Goal: Task Accomplishment & Management: Use online tool/utility

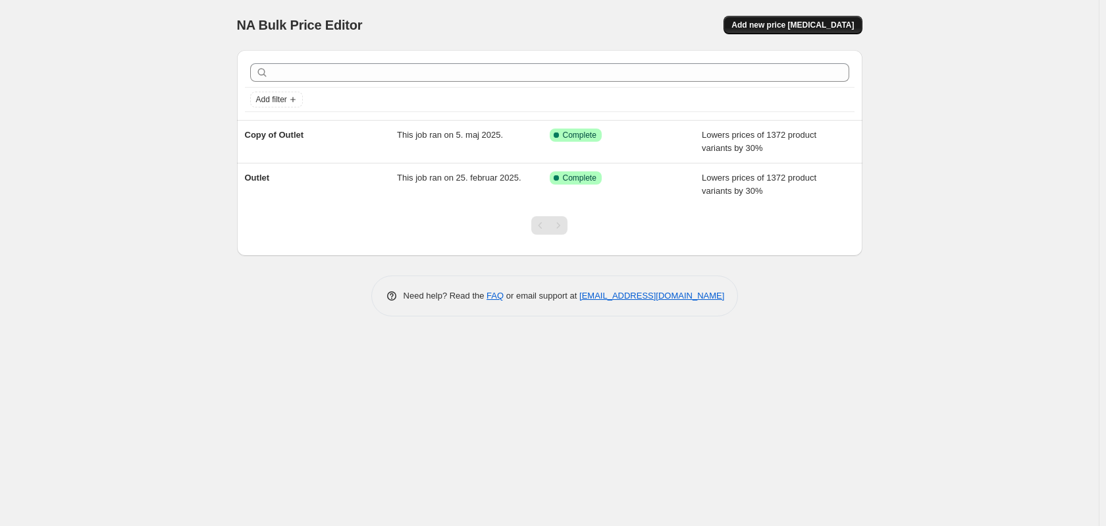
click at [776, 24] on span "Add new price [MEDICAL_DATA]" at bounding box center [793, 25] width 122 height 11
